Goal: Transaction & Acquisition: Download file/media

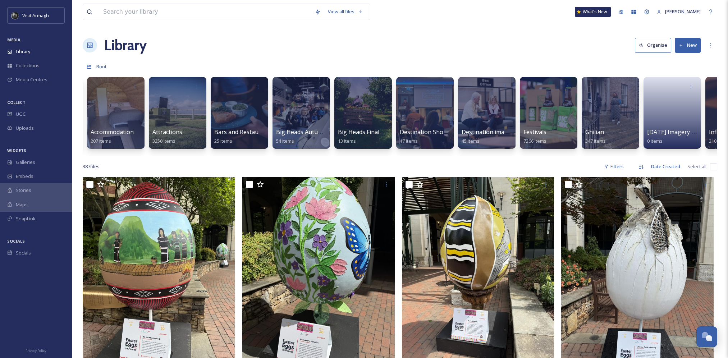
scroll to position [0, 83]
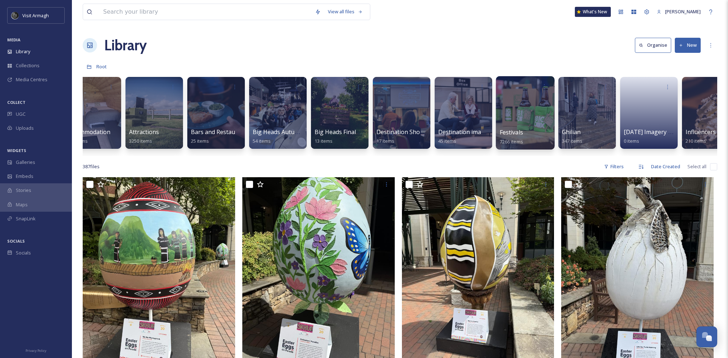
click at [522, 98] on div at bounding box center [525, 112] width 59 height 73
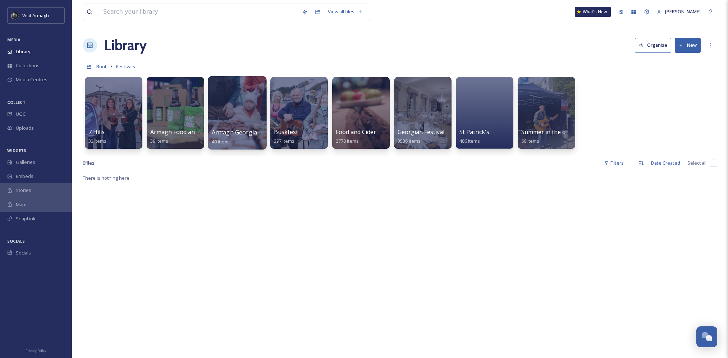
click at [241, 105] on div at bounding box center [237, 112] width 59 height 73
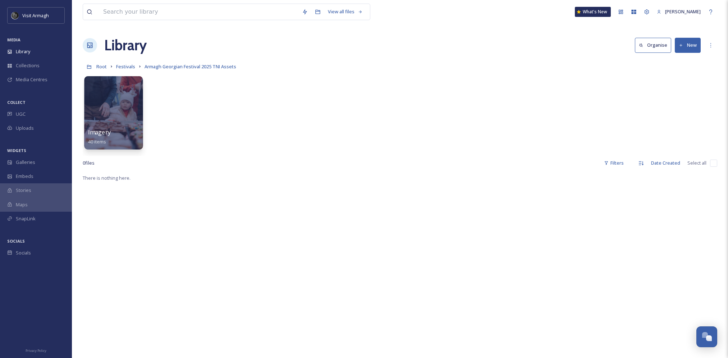
click at [112, 120] on div at bounding box center [113, 112] width 59 height 73
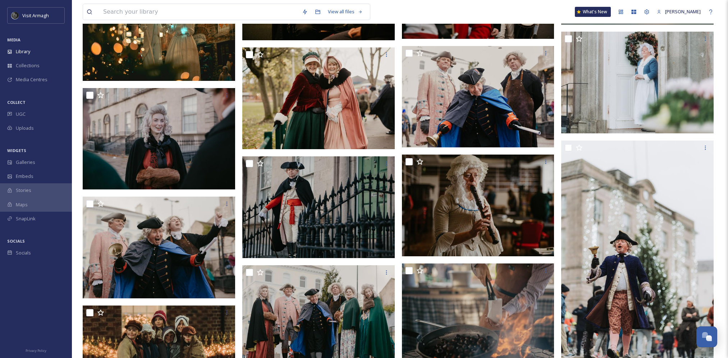
scroll to position [360, 0]
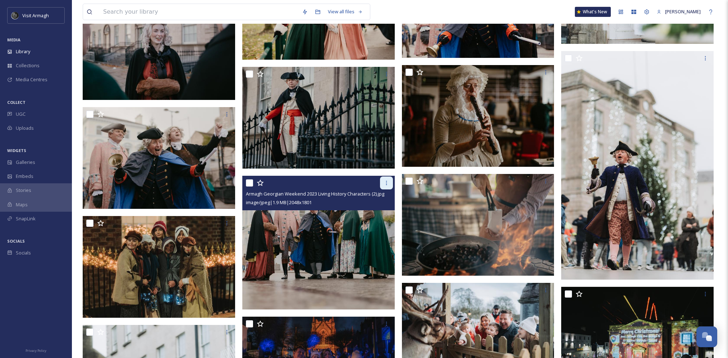
click at [385, 185] on icon at bounding box center [387, 183] width 6 height 6
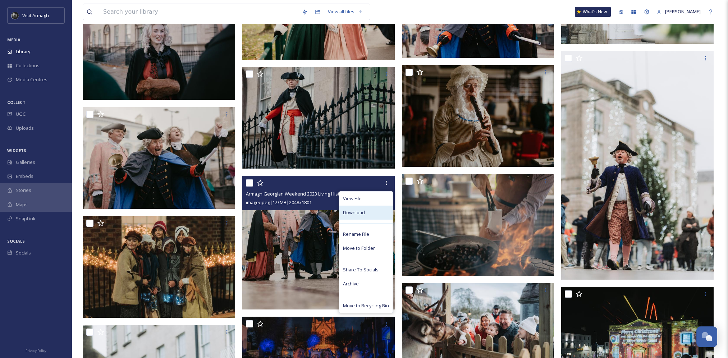
click at [373, 214] on div "Download" at bounding box center [366, 213] width 53 height 14
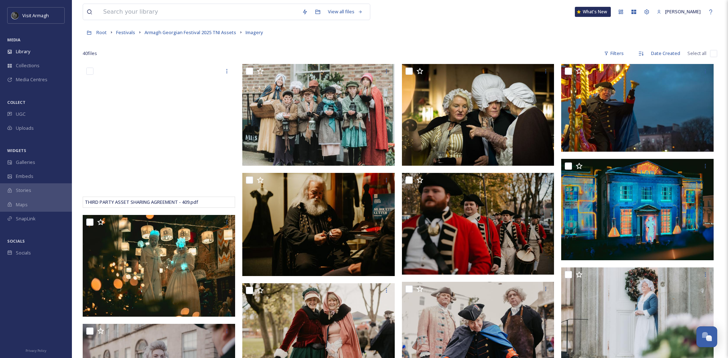
scroll to position [0, 0]
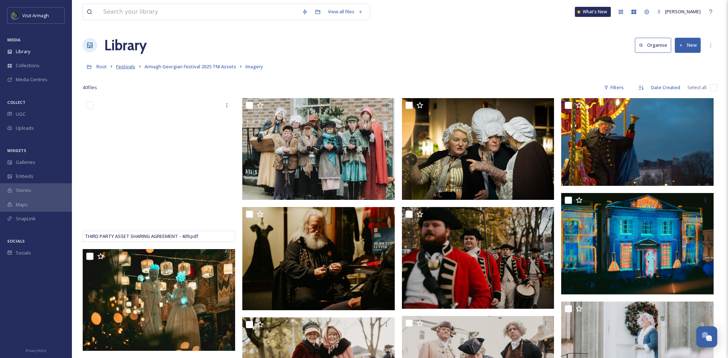
click at [130, 68] on span "Festivals" at bounding box center [125, 66] width 19 height 6
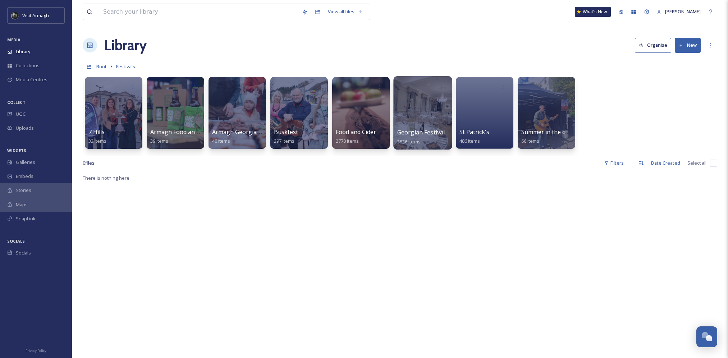
click at [421, 103] on div at bounding box center [423, 112] width 59 height 73
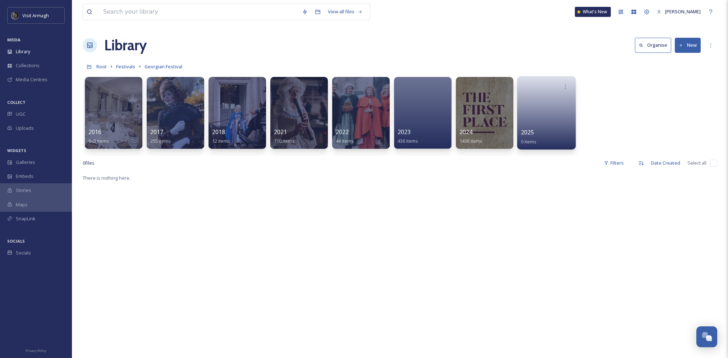
click at [532, 108] on link at bounding box center [546, 110] width 51 height 35
click at [469, 113] on div at bounding box center [484, 112] width 59 height 73
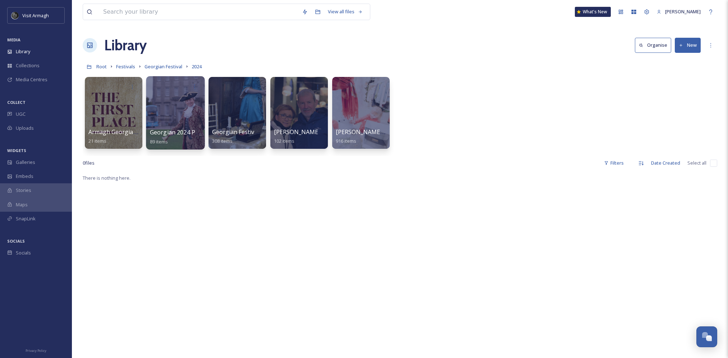
click at [175, 121] on div at bounding box center [175, 112] width 59 height 73
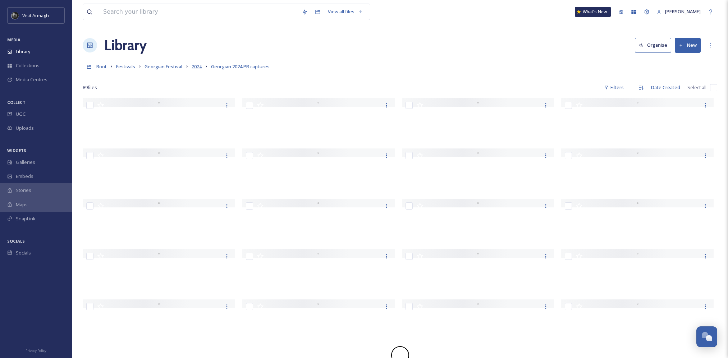
click at [194, 64] on span "2024" at bounding box center [197, 66] width 10 height 6
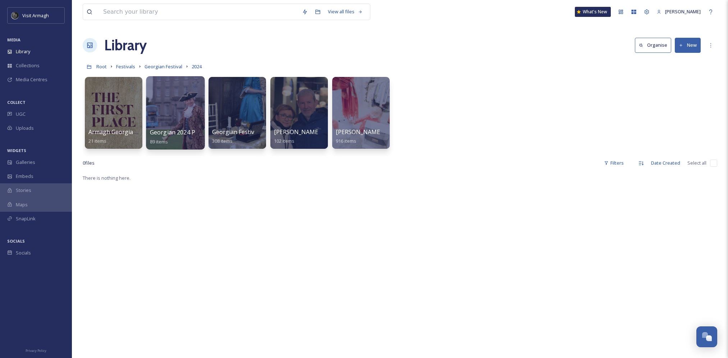
click at [175, 118] on div at bounding box center [175, 112] width 59 height 73
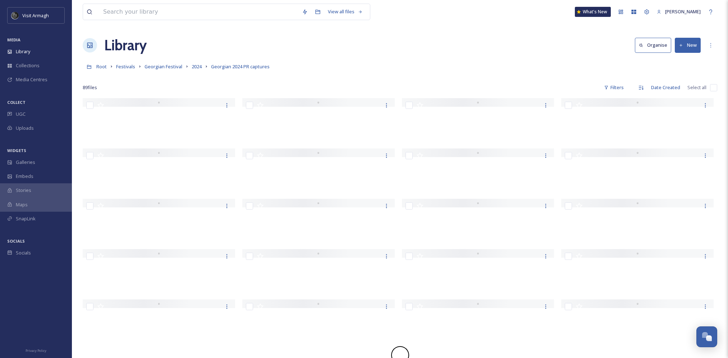
click at [188, 69] on icon at bounding box center [187, 67] width 6 height 6
click at [198, 68] on span "2024" at bounding box center [197, 66] width 10 height 6
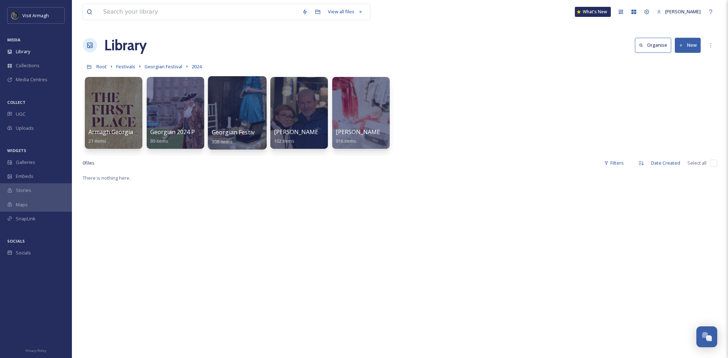
click at [260, 104] on div at bounding box center [237, 112] width 59 height 73
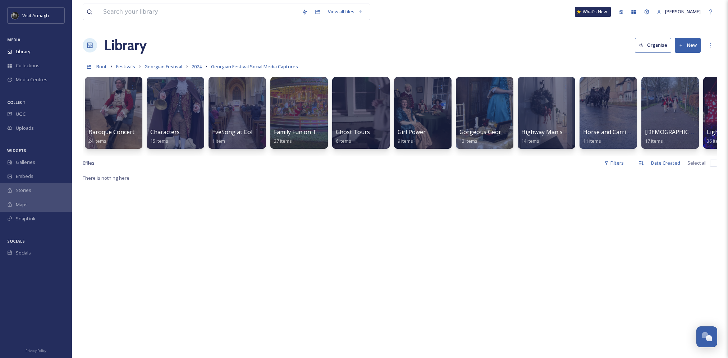
click at [194, 66] on span "2024" at bounding box center [197, 66] width 10 height 6
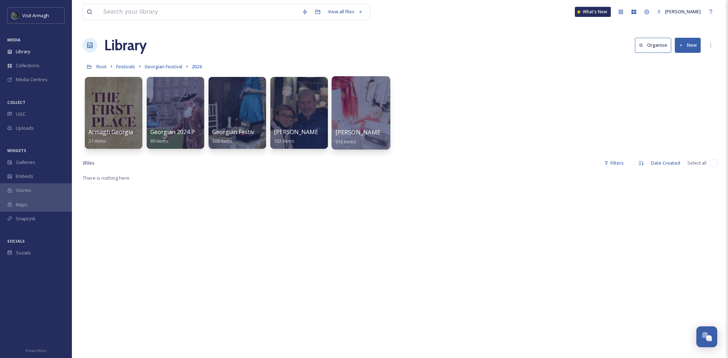
click at [364, 105] on div at bounding box center [361, 112] width 59 height 73
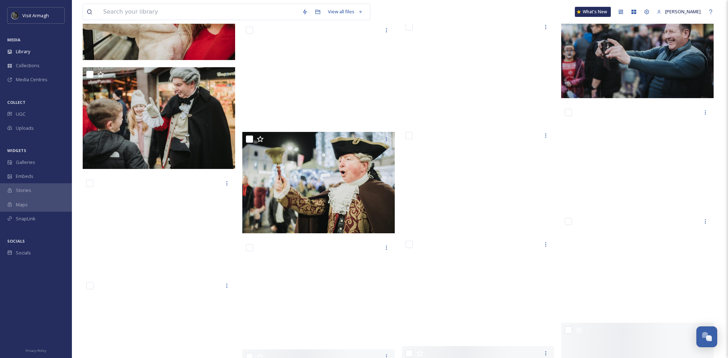
scroll to position [16690, 0]
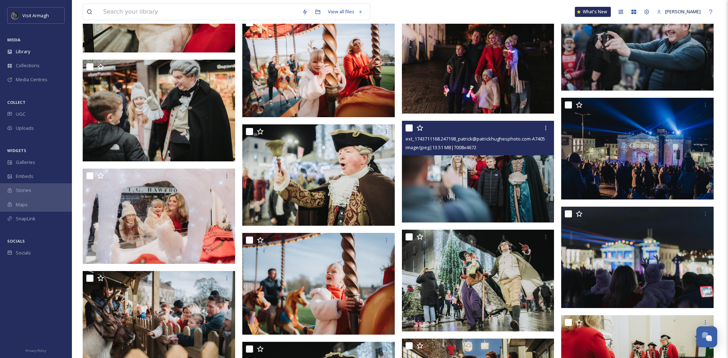
click at [514, 173] on img at bounding box center [478, 172] width 153 height 102
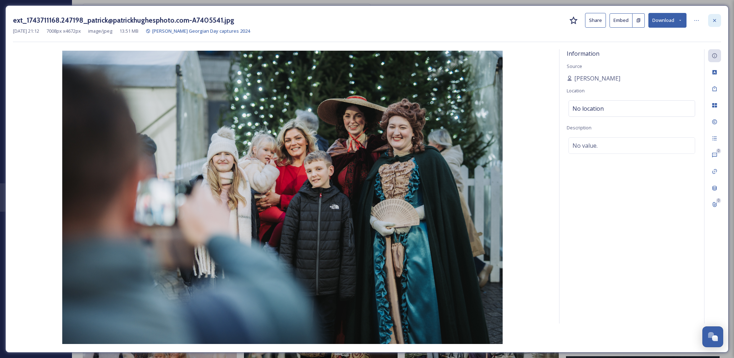
click at [710, 22] on div at bounding box center [714, 20] width 13 height 13
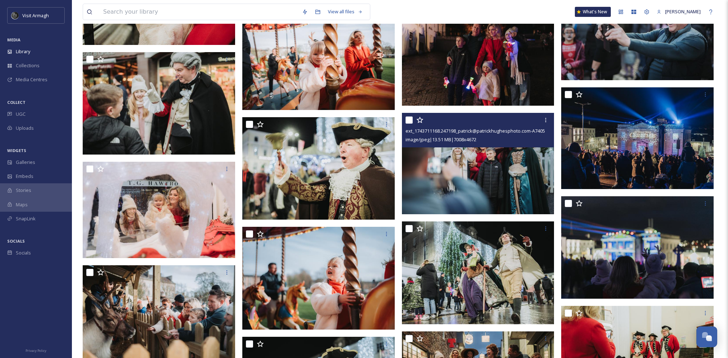
scroll to position [16834, 0]
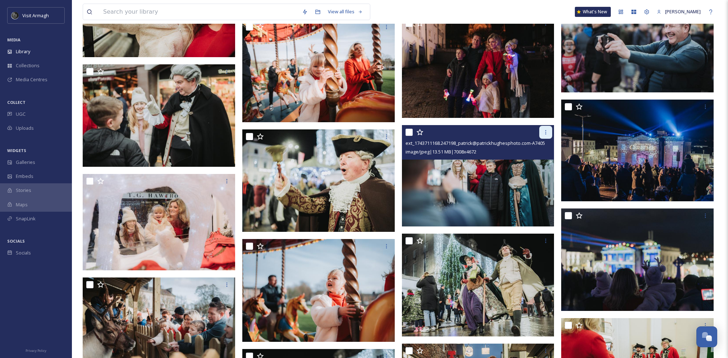
click at [546, 129] on icon at bounding box center [546, 132] width 6 height 6
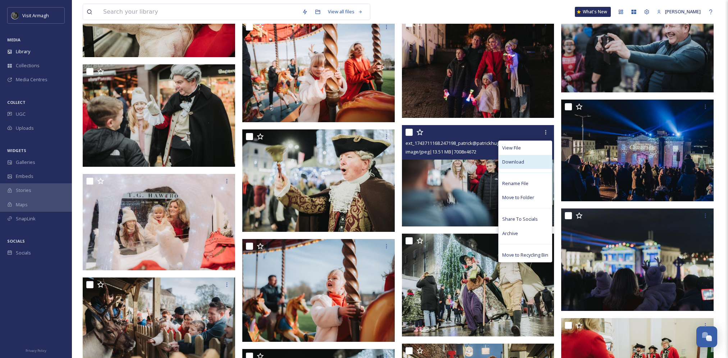
click at [528, 160] on div "Download" at bounding box center [525, 162] width 53 height 14
